Goal: Check status: Check status

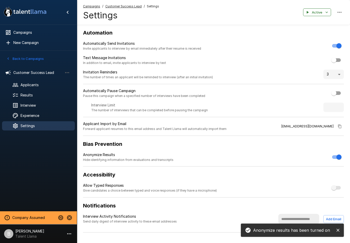
click at [37, 97] on span "Results" at bounding box center [45, 95] width 50 height 5
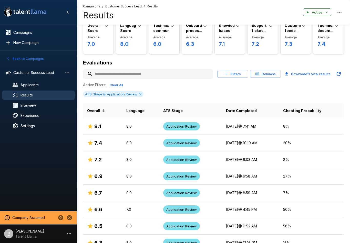
scroll to position [23, 0]
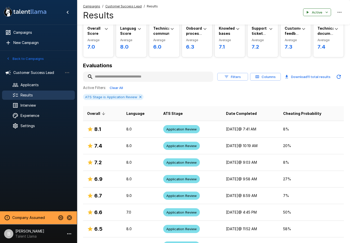
click at [98, 154] on td "7.2" at bounding box center [102, 162] width 39 height 17
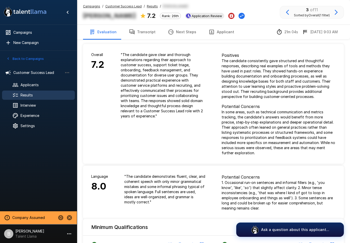
click at [38, 94] on span "Results" at bounding box center [45, 95] width 50 height 5
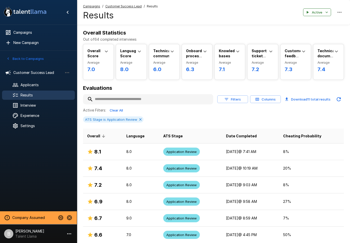
click at [138, 118] on icon at bounding box center [140, 120] width 4 height 4
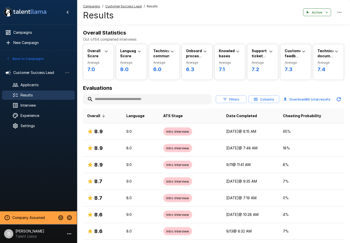
click at [27, 104] on span "Interview" at bounding box center [45, 105] width 50 height 5
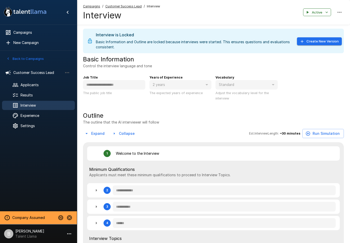
type textarea "*"
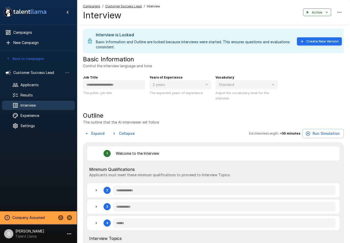
type textarea "*"
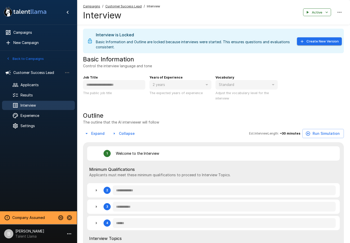
type textarea "*"
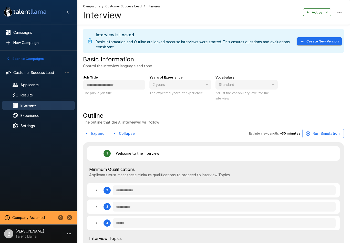
type textarea "*"
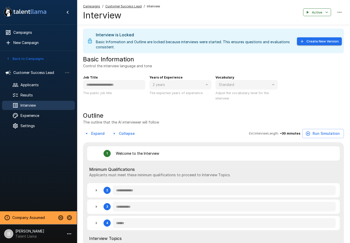
type textarea "*"
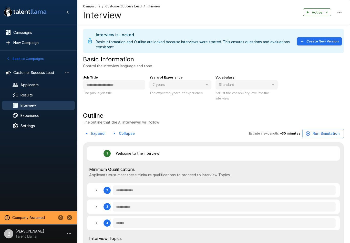
type textarea "*"
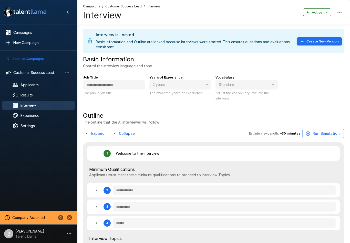
type textarea "*"
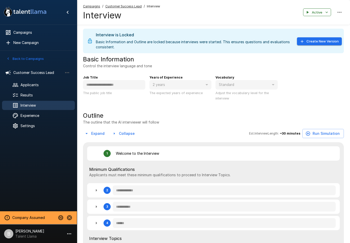
type textarea "*"
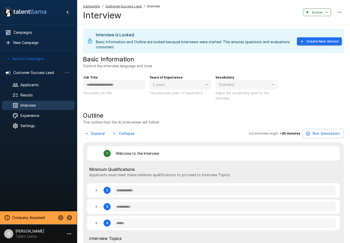
type textarea "*"
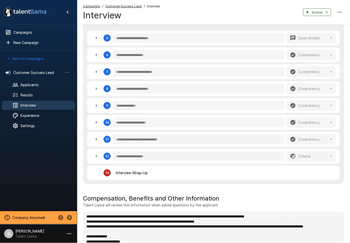
scroll to position [216, 0]
click at [97, 108] on icon "button" at bounding box center [96, 105] width 6 height 6
type textarea "*"
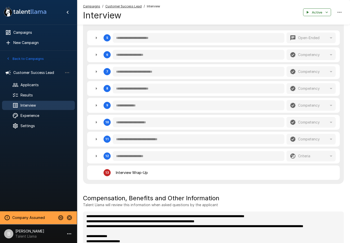
type textarea "*"
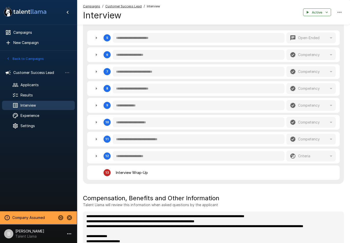
type textarea "*"
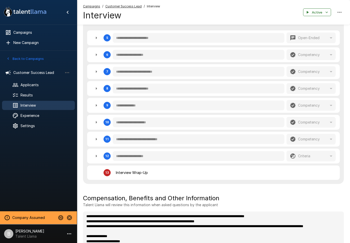
type textarea "*"
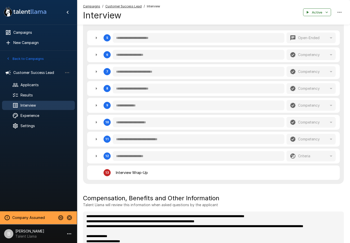
type textarea "*"
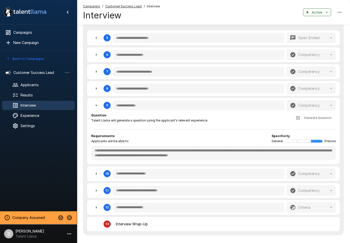
click at [42, 92] on div "Results" at bounding box center [38, 95] width 73 height 9
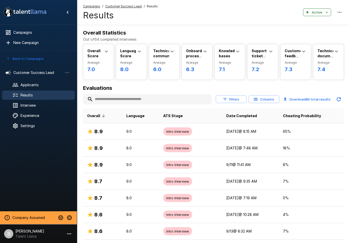
click at [119, 130] on td "8.9" at bounding box center [102, 131] width 39 height 17
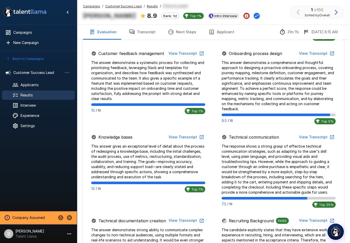
scroll to position [251, 0]
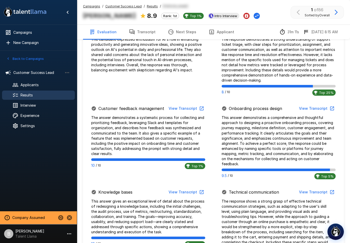
click at [307, 106] on button "View Transcript" at bounding box center [316, 108] width 39 height 9
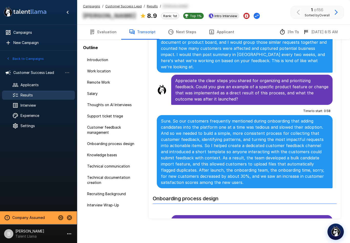
scroll to position [842, 0]
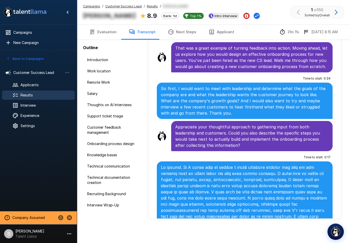
scroll to position [891, 0]
click at [36, 95] on span "Results" at bounding box center [45, 95] width 50 height 5
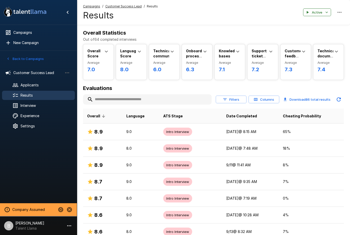
click at [46, 89] on div "Applicants" at bounding box center [38, 84] width 73 height 9
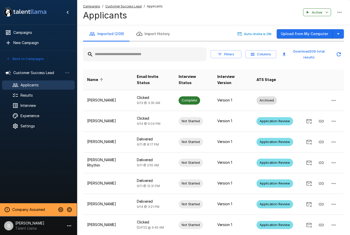
click at [29, 92] on div "Results" at bounding box center [38, 95] width 73 height 9
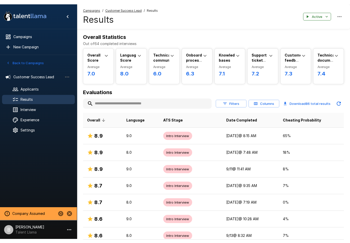
scroll to position [5, 0]
